Goal: Task Accomplishment & Management: Manage account settings

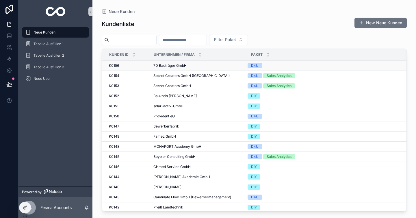
click at [166, 64] on span "7D Bauträger GmbH" at bounding box center [169, 65] width 33 height 5
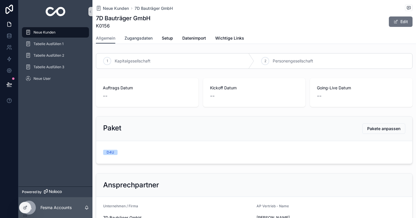
click at [139, 35] on span "Zugangsdaten" at bounding box center [138, 38] width 28 height 6
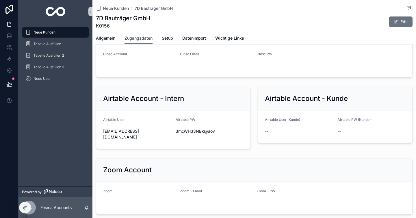
scroll to position [10, 0]
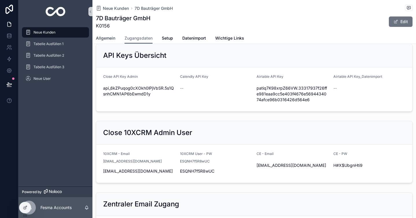
click at [111, 42] on link "Allgemein" at bounding box center [105, 39] width 19 height 12
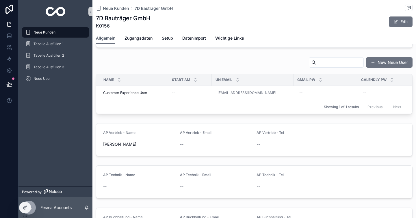
scroll to position [343, 0]
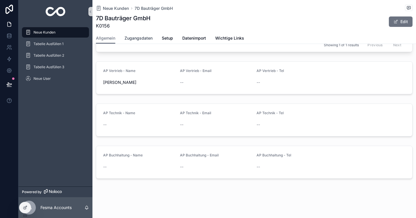
click at [134, 36] on span "Zugangsdaten" at bounding box center [138, 38] width 28 height 6
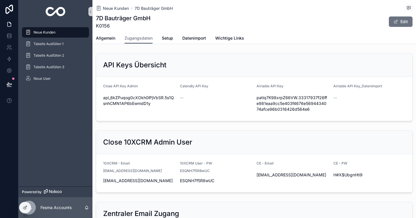
click at [64, 32] on div "Neue Kunden" at bounding box center [55, 32] width 60 height 9
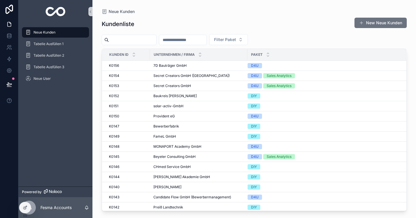
click at [146, 34] on div "Kundenliste New Neue Kunden Filter Paket Kunden ID Unternehmen / Firma Paket K0…" at bounding box center [254, 112] width 305 height 197
click at [143, 39] on input "scrollable content" at bounding box center [132, 40] width 47 height 8
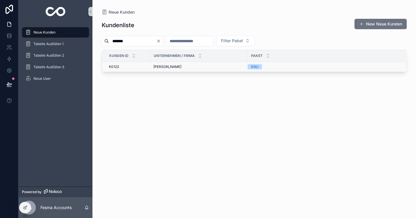
type input "*******"
click at [169, 66] on span "[PERSON_NAME]" at bounding box center [167, 66] width 28 height 5
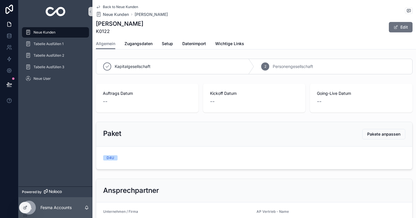
click at [136, 38] on div "Allgemein Zugangsdaten Setup Datenimport Wichtige Links" at bounding box center [254, 43] width 317 height 11
click at [384, 131] on button "Pakete anpassen" at bounding box center [383, 134] width 43 height 10
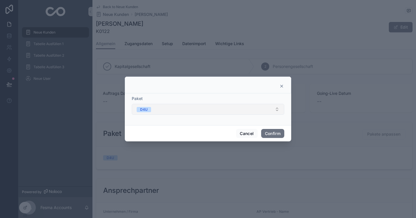
click at [253, 111] on button "D4U" at bounding box center [208, 109] width 153 height 11
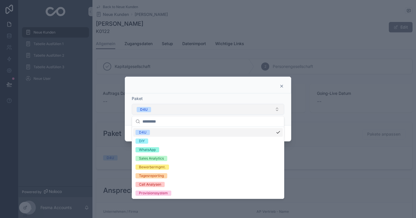
click at [253, 111] on button "D4U" at bounding box center [208, 109] width 153 height 11
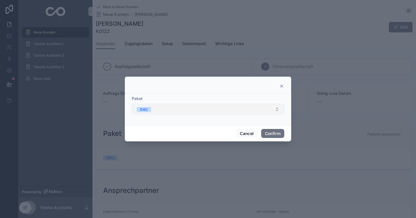
click at [258, 112] on button "D4U" at bounding box center [208, 109] width 153 height 11
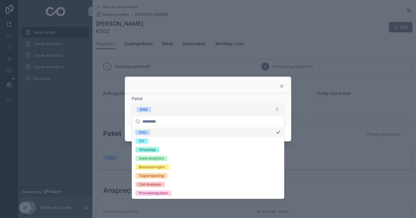
click at [258, 112] on button "D4U" at bounding box center [208, 109] width 153 height 11
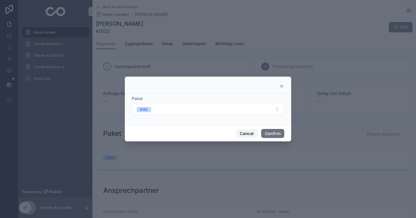
click at [252, 131] on button "Cancel" at bounding box center [246, 133] width 21 height 9
